Goal: Information Seeking & Learning: Learn about a topic

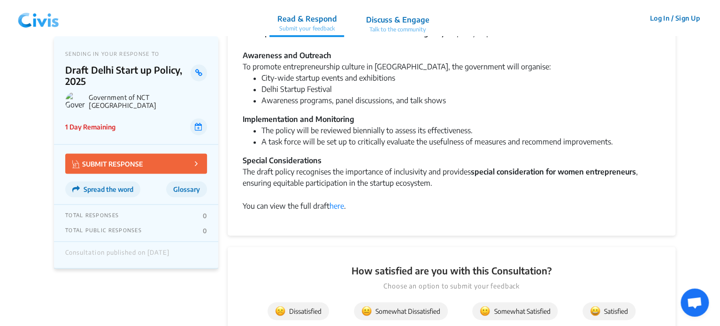
scroll to position [705, 0]
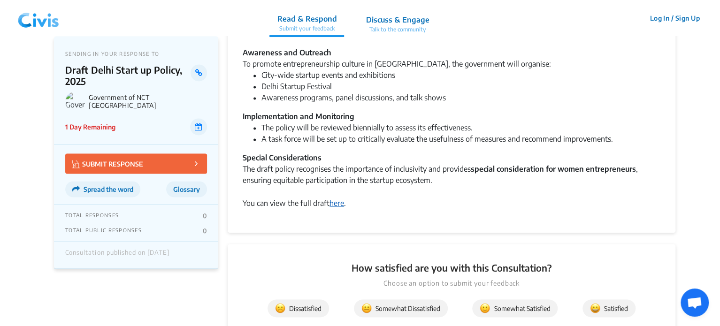
click at [339, 203] on link "here" at bounding box center [337, 202] width 15 height 9
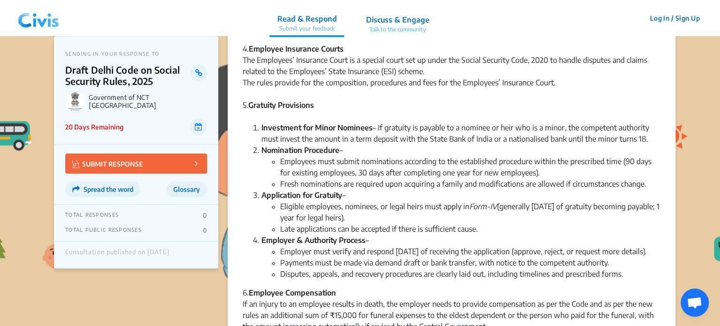
scroll to position [468, 0]
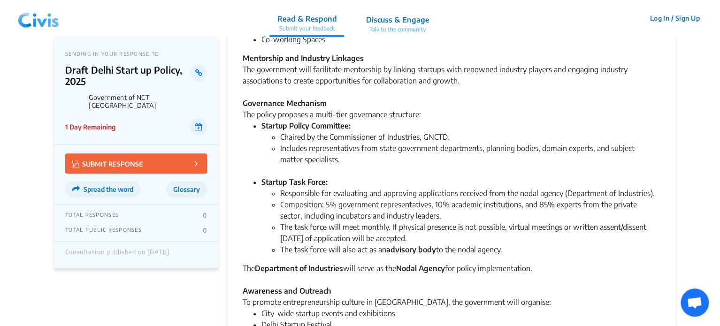
scroll to position [467, 0]
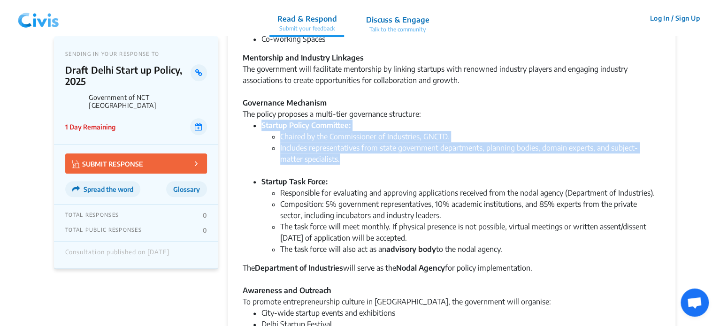
drag, startPoint x: 251, startPoint y: 123, endPoint x: 319, endPoint y: 163, distance: 78.7
click at [319, 163] on ul "Startup Policy Committee: Chaired by the Commissioner of Industries, GNCTD. Inc…" at bounding box center [452, 187] width 418 height 135
copy li "Startup Policy Committee: Chaired by the Commissioner of Industries, GNCTD. Inc…"
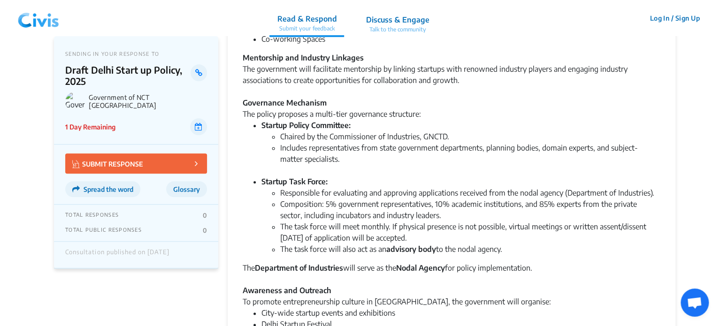
click at [332, 170] on li "Includes representatives from state government departments, planning bodies, do…" at bounding box center [470, 159] width 380 height 34
drag, startPoint x: 240, startPoint y: 98, endPoint x: 547, endPoint y: 264, distance: 348.4
click at [547, 264] on div "Summary × English The Government of Delhi has released the Draft Delhi Start up…" at bounding box center [452, 26] width 448 height 890
copy div "Governance Mechanism The policy proposes a multi-tier governance structure: Sta…"
click at [347, 187] on li "Responsible for evaluating and approving applications received from the nodal a…" at bounding box center [470, 192] width 380 height 11
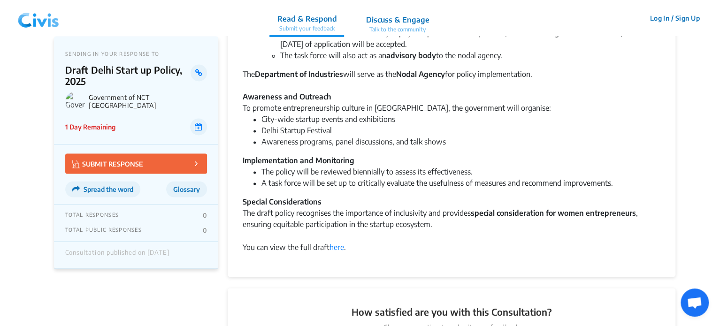
scroll to position [662, 0]
